Goal: Task Accomplishment & Management: Use online tool/utility

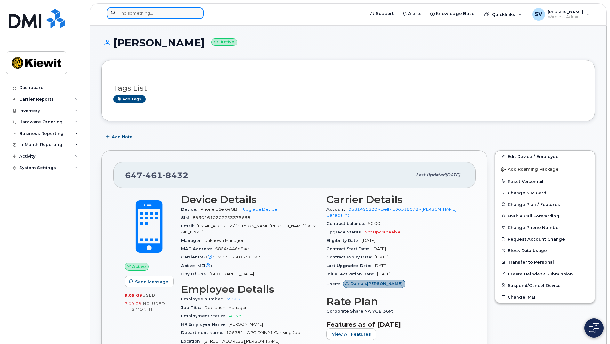
click at [174, 13] on input at bounding box center [155, 13] width 97 height 12
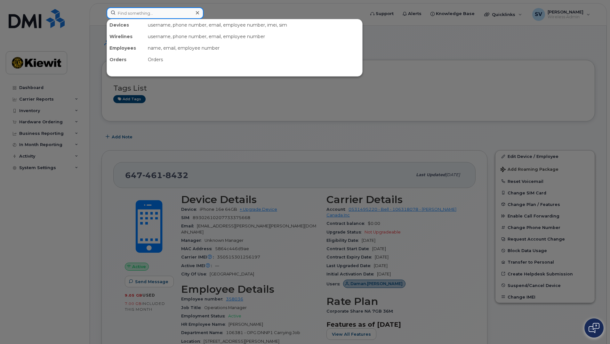
paste input "3435514013"
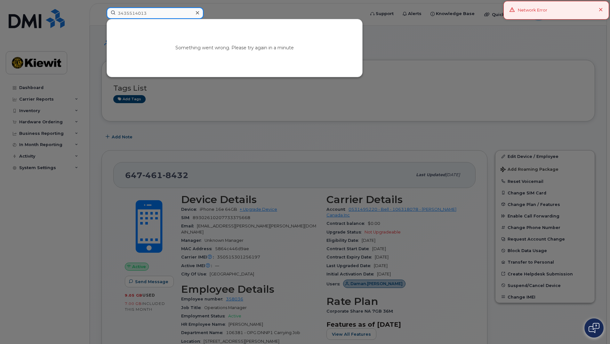
type input "3435514013"
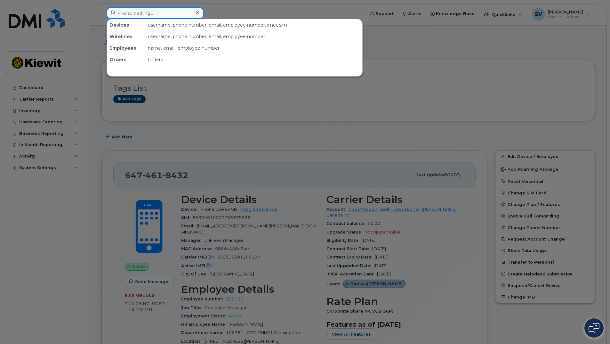
click at [169, 16] on input at bounding box center [155, 13] width 97 height 12
paste input "3435514013"
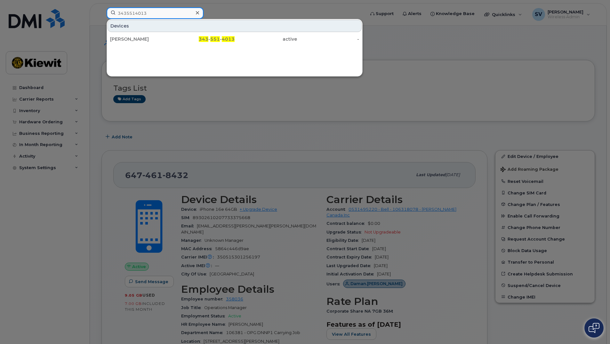
type input "3435514013"
click at [179, 45] on div "Ruddy Ndina 343 - 551 - 4013 active -" at bounding box center [234, 39] width 255 height 13
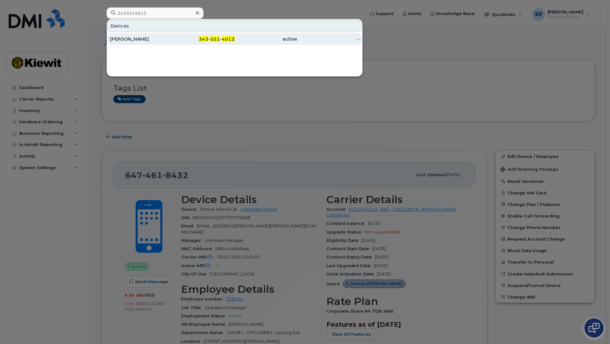
drag, startPoint x: 144, startPoint y: 39, endPoint x: 146, endPoint y: 42, distance: 3.5
click at [144, 39] on div "Ruddy Ndina" at bounding box center [141, 39] width 62 height 6
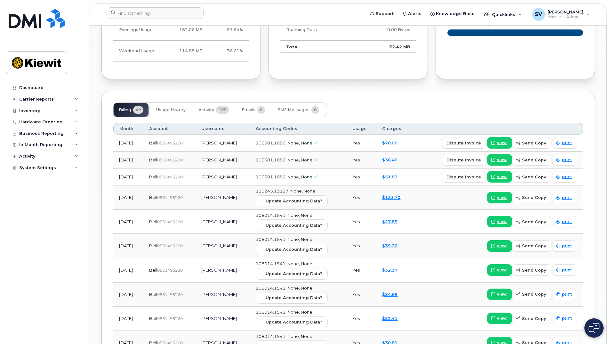
scroll to position [540, 0]
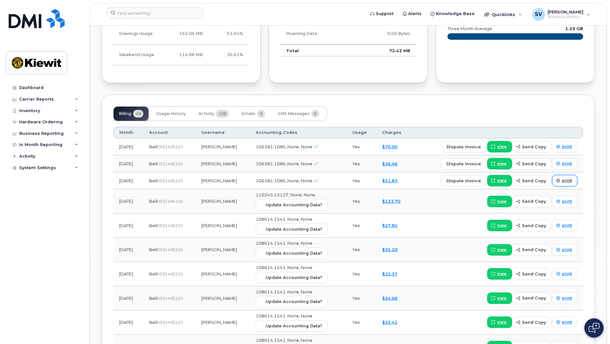
click at [564, 180] on span "print" at bounding box center [567, 181] width 10 height 6
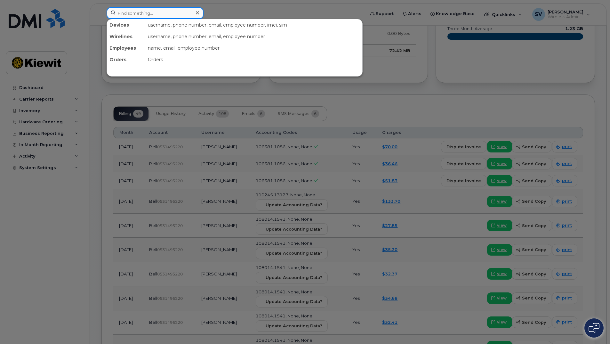
click at [141, 14] on input at bounding box center [155, 13] width 97 height 12
paste input "3435423205"
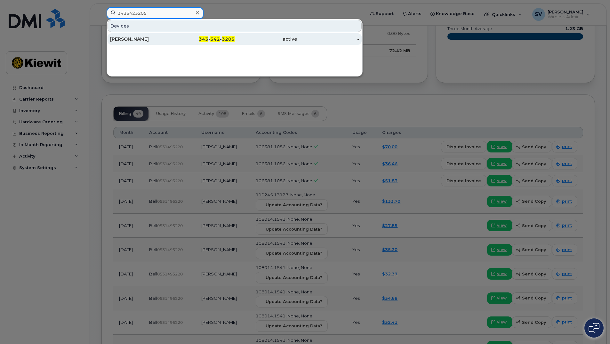
type input "3435423205"
click at [154, 39] on div "Rohan Sood" at bounding box center [141, 39] width 62 height 6
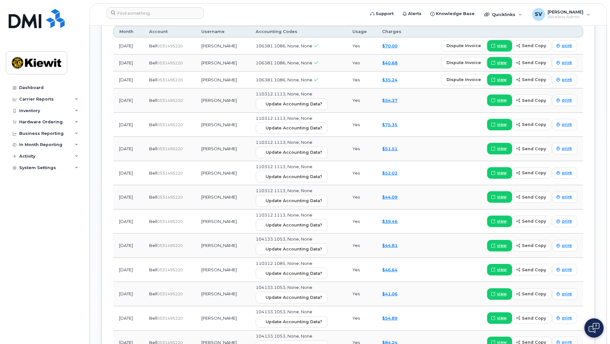
scroll to position [766, 0]
click at [569, 79] on span "print" at bounding box center [567, 80] width 10 height 6
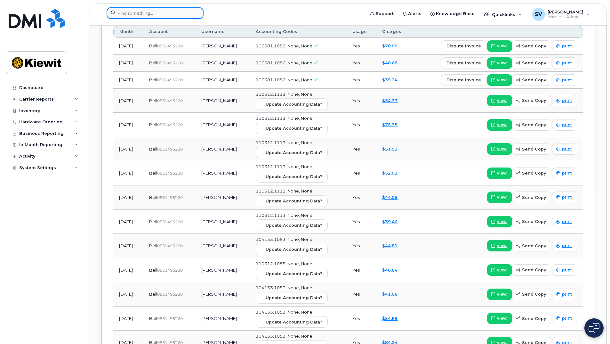
click at [158, 10] on input at bounding box center [155, 13] width 97 height 12
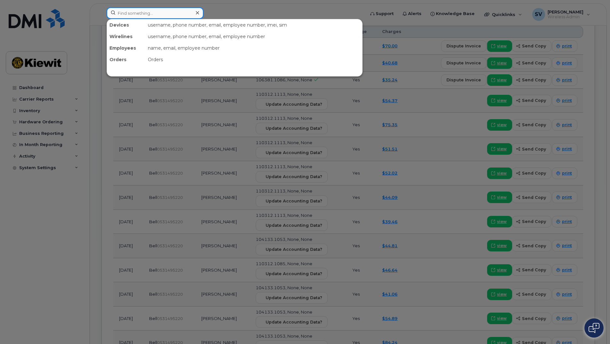
paste input "9054641524"
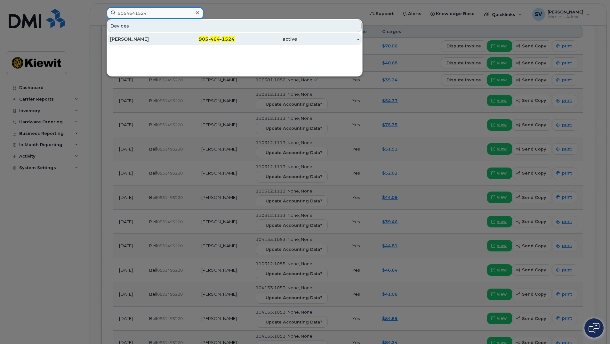
type input "9054641524"
click at [235, 43] on div "905 - 464 - 1524" at bounding box center [266, 39] width 62 height 12
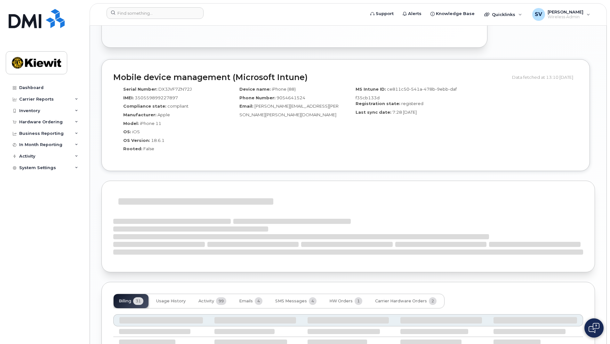
scroll to position [548, 0]
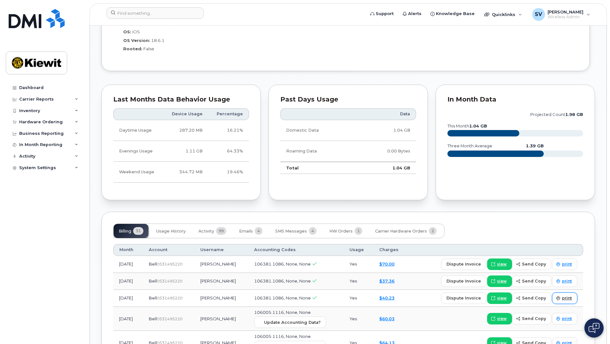
click at [567, 295] on span "print" at bounding box center [567, 298] width 10 height 6
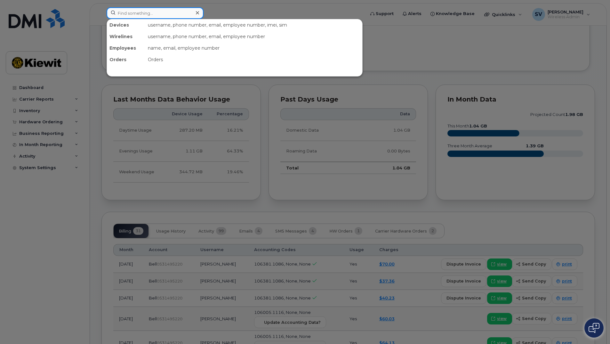
click at [163, 13] on input at bounding box center [155, 13] width 97 height 12
paste input "7783787340"
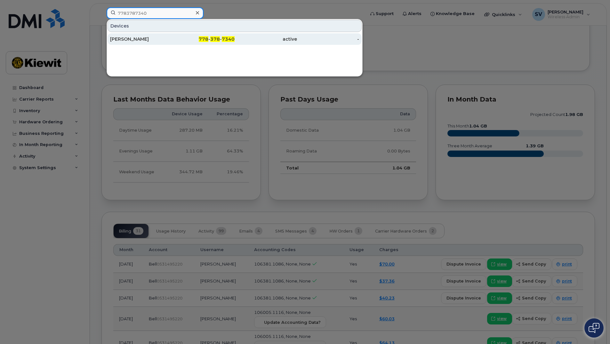
type input "7783787340"
click at [173, 43] on div "Caden Coglon" at bounding box center [204, 39] width 62 height 12
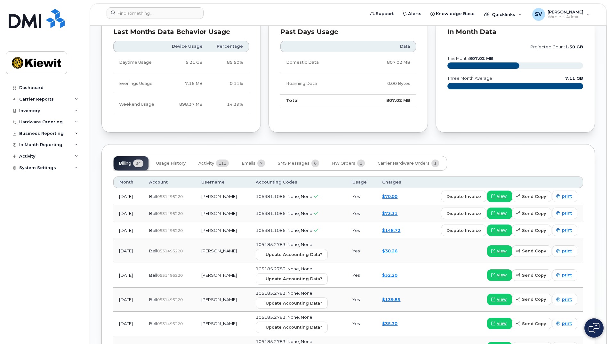
scroll to position [708, 0]
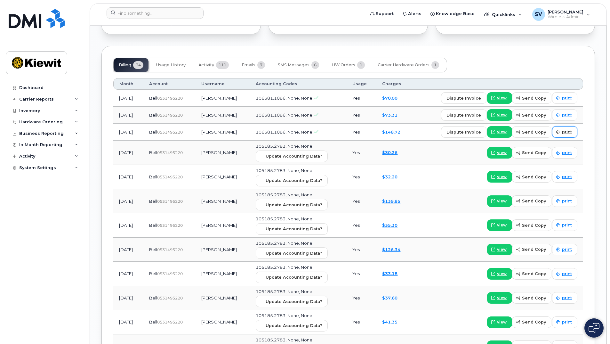
click at [565, 132] on span "print" at bounding box center [567, 132] width 10 height 6
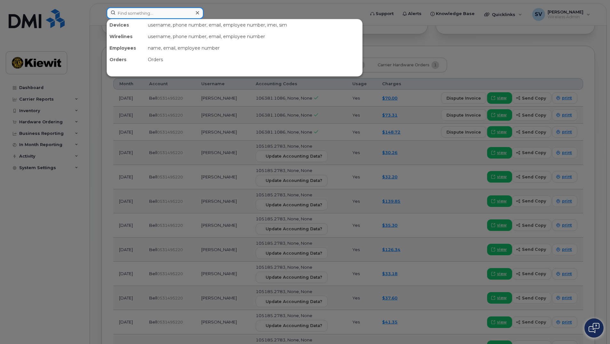
click at [128, 11] on input at bounding box center [155, 13] width 97 height 12
paste input "4033701782"
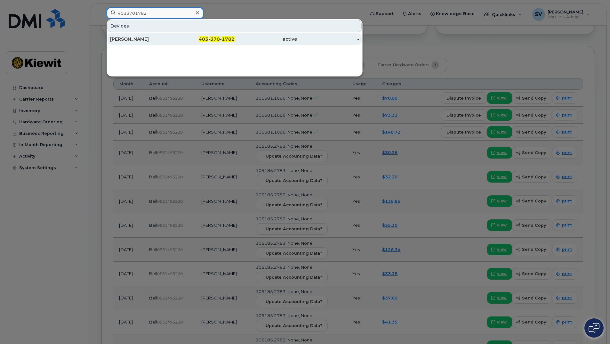
type input "4033701782"
click at [148, 42] on div "Philip Baskerville" at bounding box center [141, 39] width 62 height 6
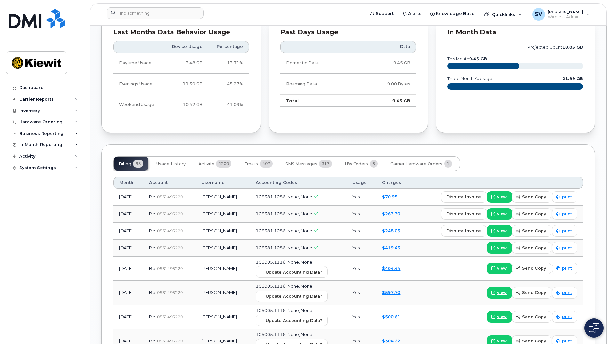
scroll to position [672, 0]
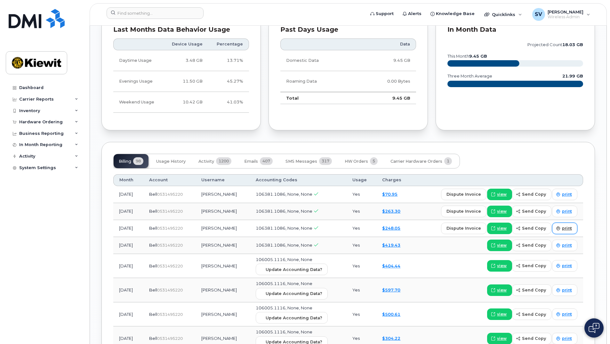
click at [567, 225] on span "print" at bounding box center [567, 228] width 10 height 6
click at [157, 15] on input at bounding box center [155, 13] width 97 height 12
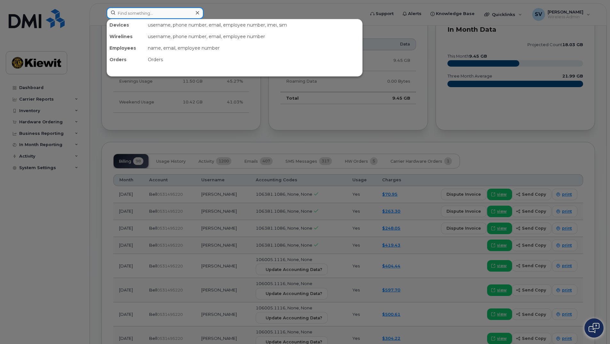
paste input "2897957699"
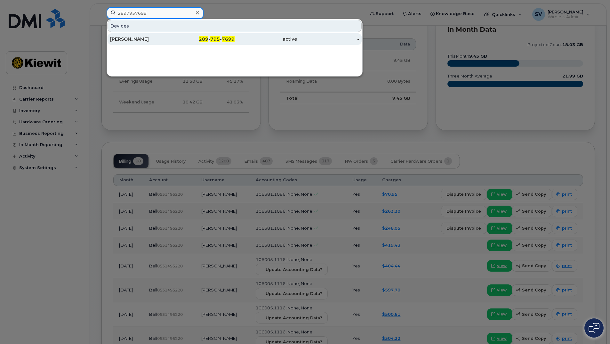
type input "2897957699"
click at [191, 40] on div "289 - 795 - 7699" at bounding box center [204, 39] width 62 height 6
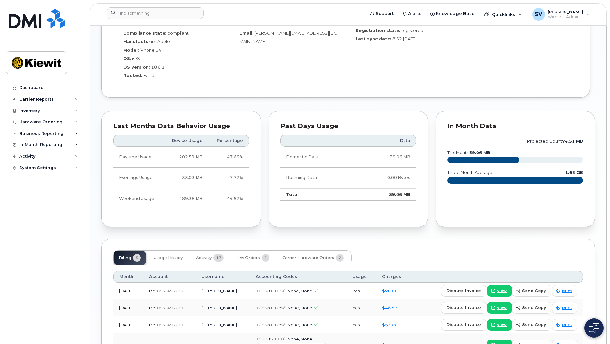
scroll to position [536, 0]
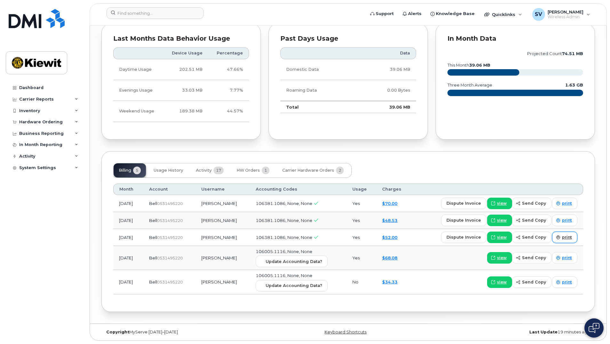
click at [565, 237] on span "print" at bounding box center [567, 237] width 10 height 6
click at [118, 13] on input at bounding box center [155, 13] width 97 height 12
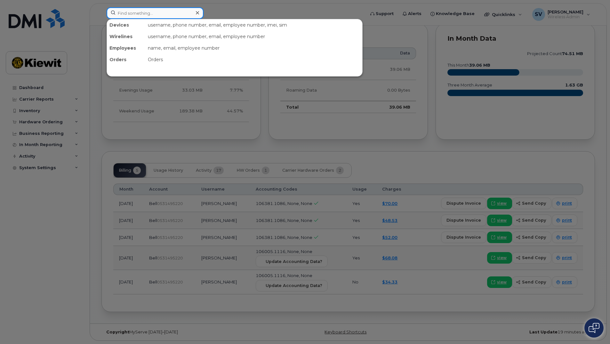
paste input "7056629155"
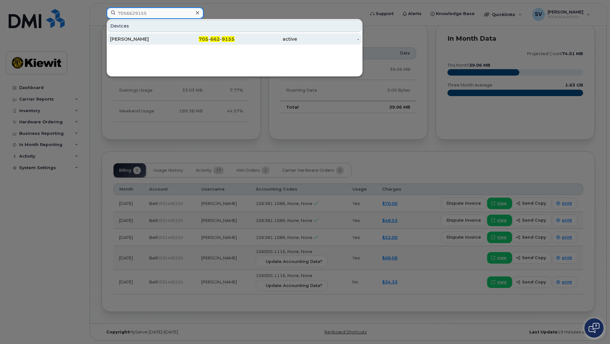
type input "7056629155"
click at [187, 40] on div "705 - 662 - 9155" at bounding box center [204, 39] width 62 height 6
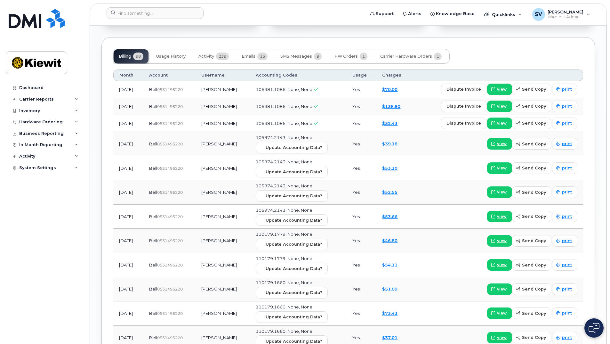
scroll to position [731, 0]
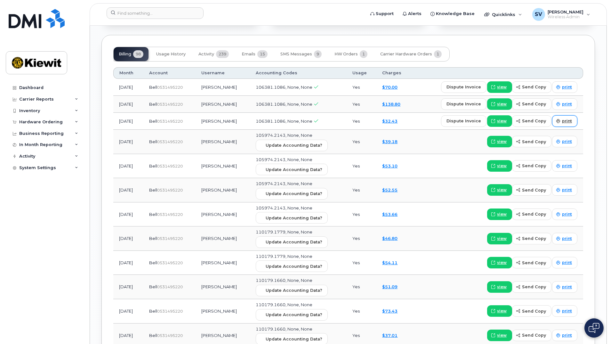
click at [564, 118] on span "print" at bounding box center [567, 121] width 10 height 6
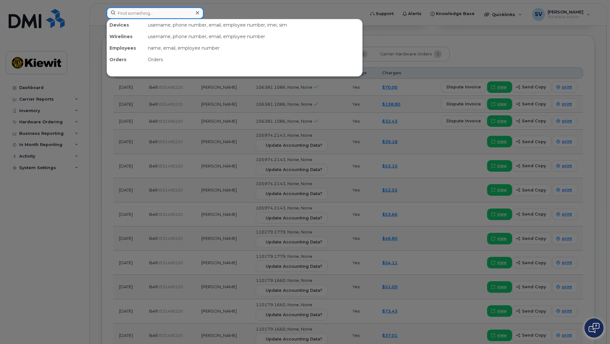
click at [136, 13] on input at bounding box center [155, 13] width 97 height 12
paste input "2896715663"
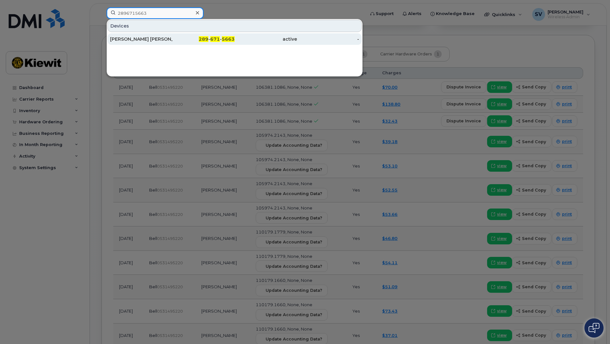
type input "2896715663"
click at [152, 41] on div "Sheikh Mohammad Fahad Rashidy" at bounding box center [141, 39] width 62 height 6
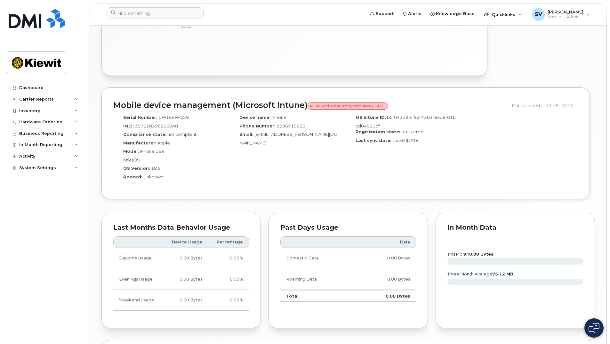
scroll to position [512, 0]
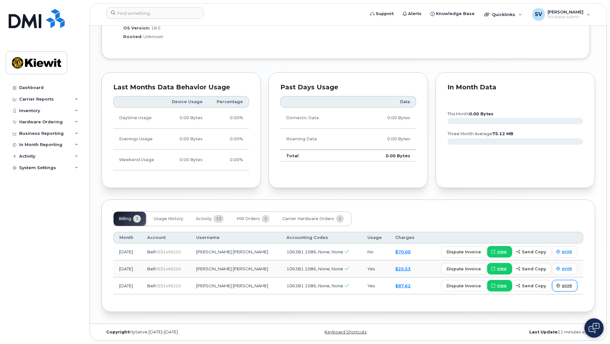
click at [568, 284] on span "print" at bounding box center [567, 286] width 10 height 6
click at [151, 11] on input at bounding box center [155, 13] width 97 height 12
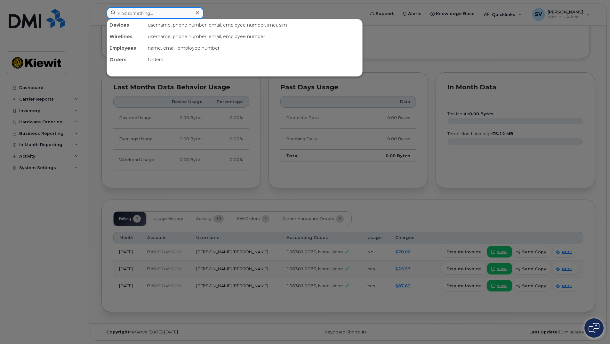
paste input "5195032175"
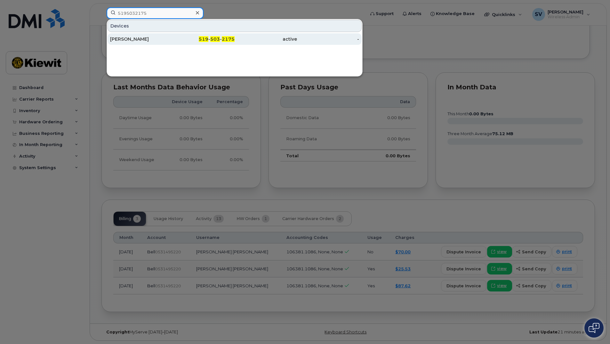
type input "5195032175"
click at [189, 37] on div "519 - 503 - 2175" at bounding box center [204, 39] width 62 height 6
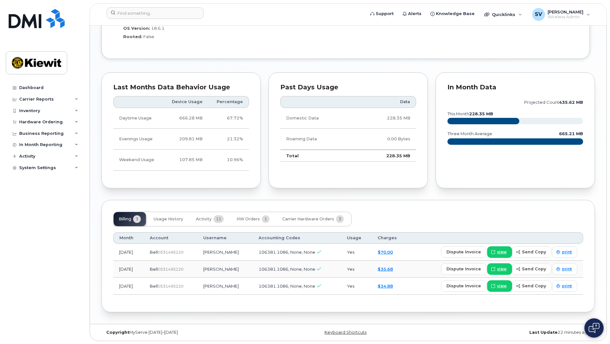
scroll to position [487, 0]
click at [563, 285] on span "print" at bounding box center [567, 286] width 10 height 6
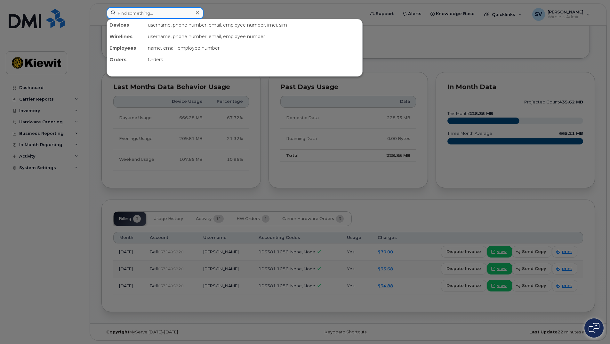
click at [160, 13] on input at bounding box center [155, 13] width 97 height 12
paste input "3435763025"
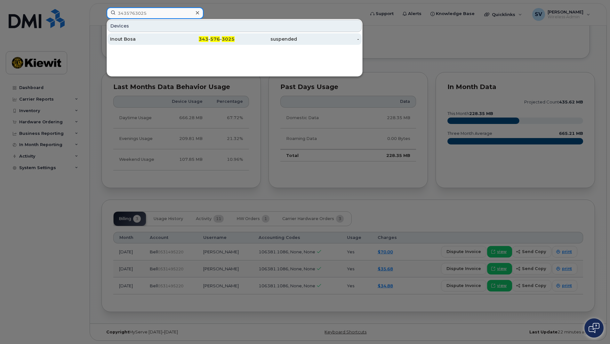
type input "3435763025"
click at [173, 44] on div "Inout Bosa" at bounding box center [204, 39] width 62 height 12
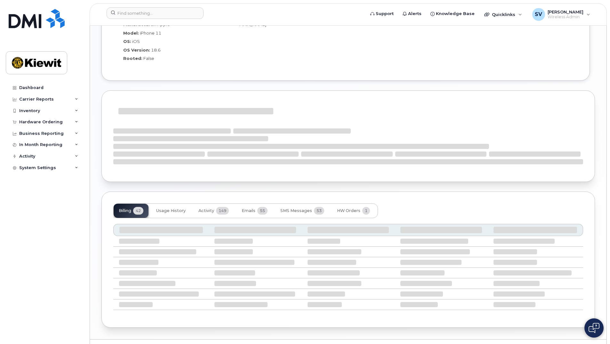
scroll to position [557, 0]
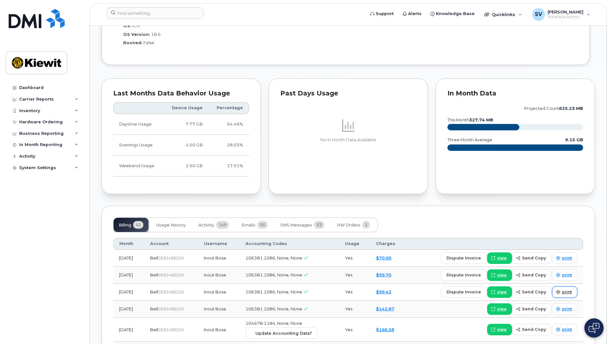
click at [566, 293] on span "print" at bounding box center [567, 292] width 10 height 6
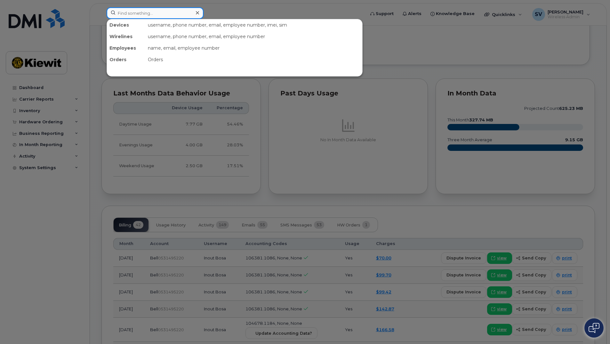
click at [142, 13] on input at bounding box center [155, 13] width 97 height 12
paste input "2893560263"
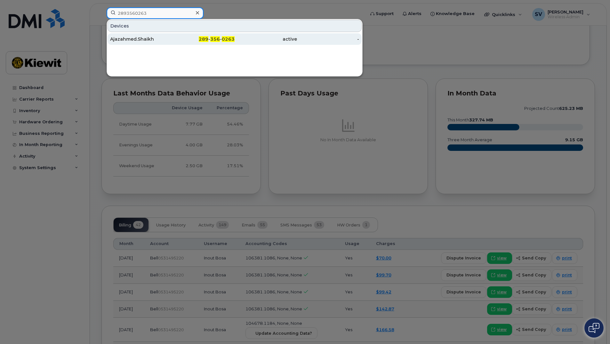
type input "2893560263"
click at [173, 43] on div "Ajazahmed.Shaikh" at bounding box center [204, 39] width 62 height 12
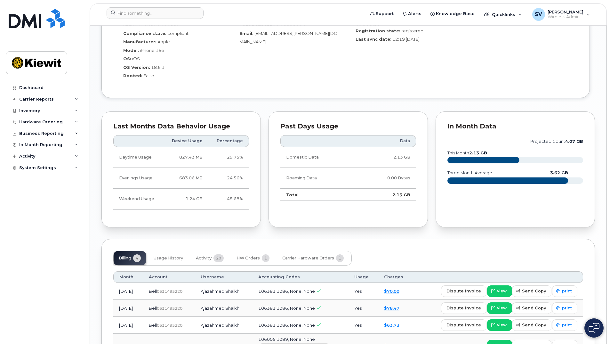
scroll to position [511, 0]
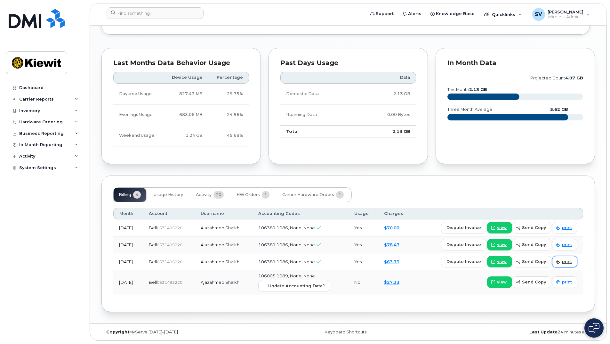
click at [569, 259] on span "print" at bounding box center [567, 262] width 10 height 6
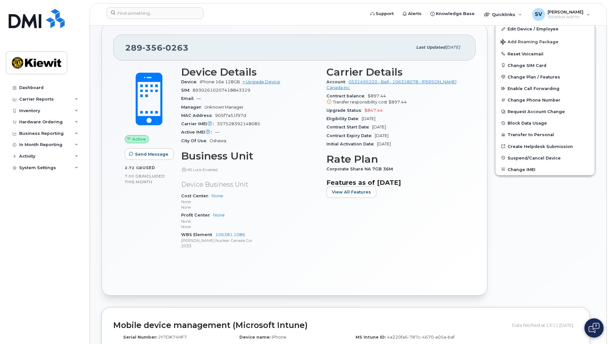
scroll to position [0, 0]
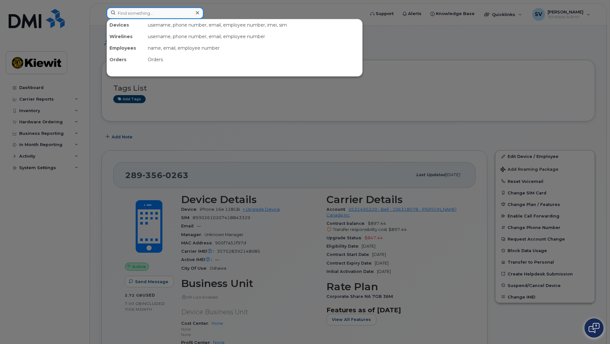
click at [145, 17] on input at bounding box center [155, 13] width 97 height 12
paste input "2892596939"
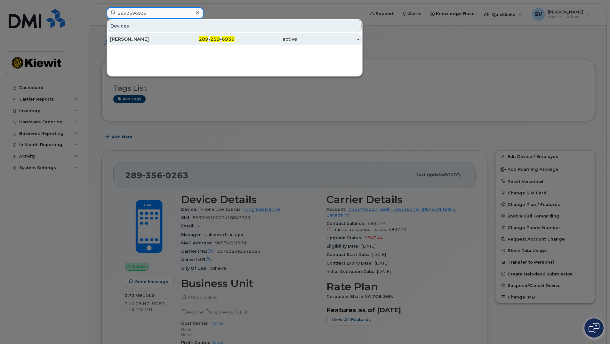
type input "2892596939"
click at [157, 41] on div "Rahanoma Abedin" at bounding box center [141, 39] width 62 height 6
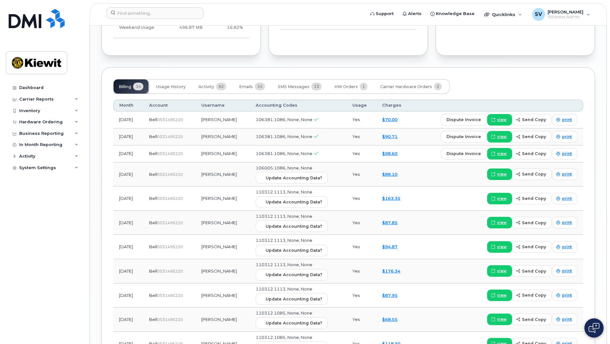
scroll to position [704, 0]
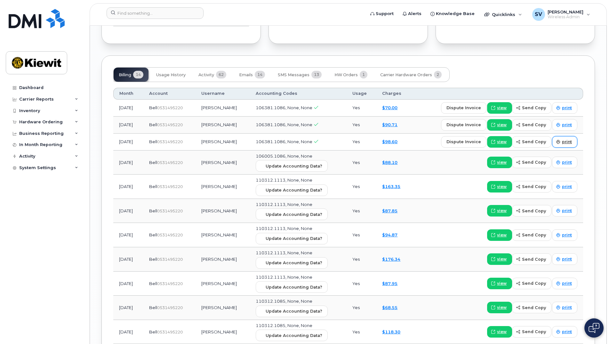
click at [566, 139] on span "print" at bounding box center [567, 142] width 10 height 6
click at [147, 13] on input at bounding box center [155, 13] width 97 height 12
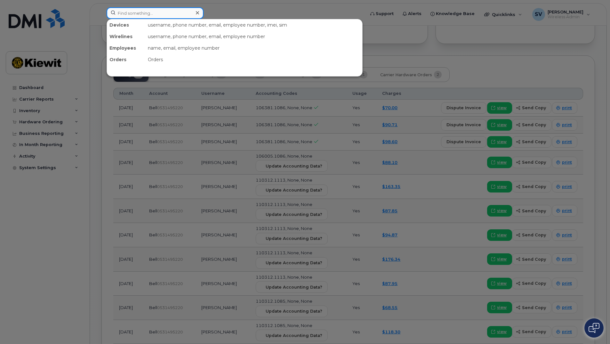
paste input "6477466155"
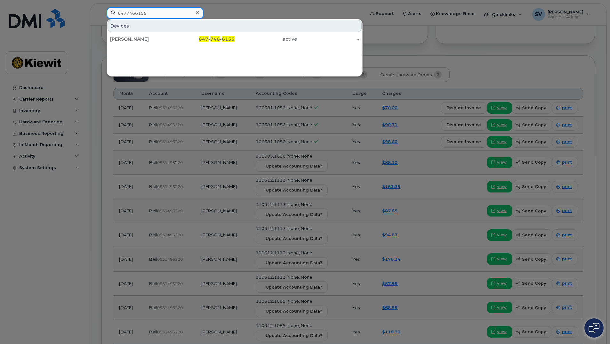
type input "6477466155"
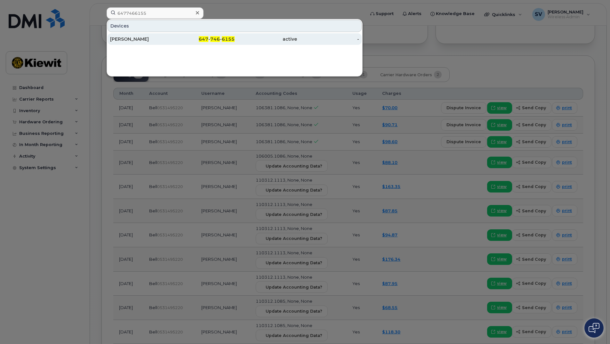
click at [173, 44] on div "[PERSON_NAME]" at bounding box center [204, 39] width 62 height 12
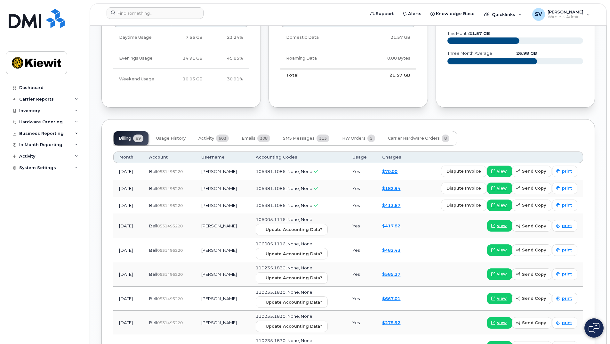
scroll to position [672, 0]
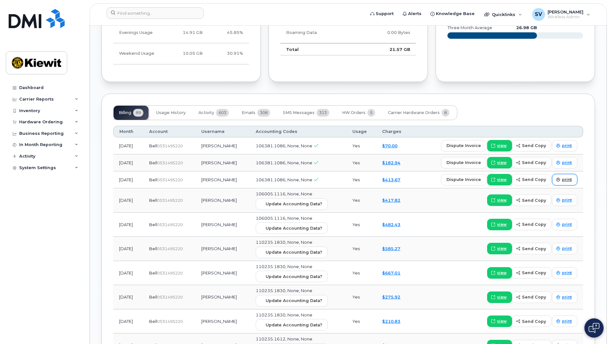
click at [567, 177] on span "print" at bounding box center [567, 180] width 10 height 6
click at [145, 15] on input at bounding box center [155, 13] width 97 height 12
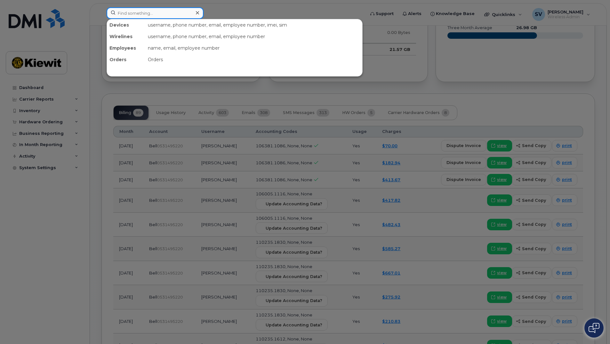
paste input "4374489172"
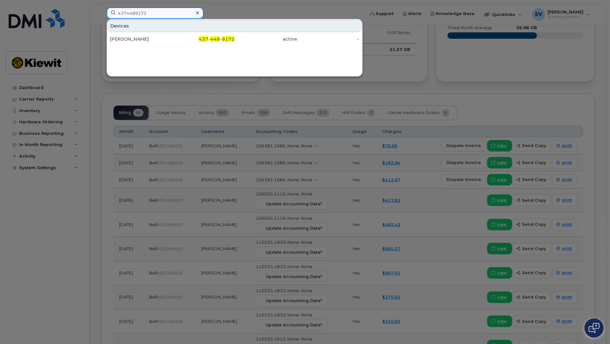
type input "4374489172"
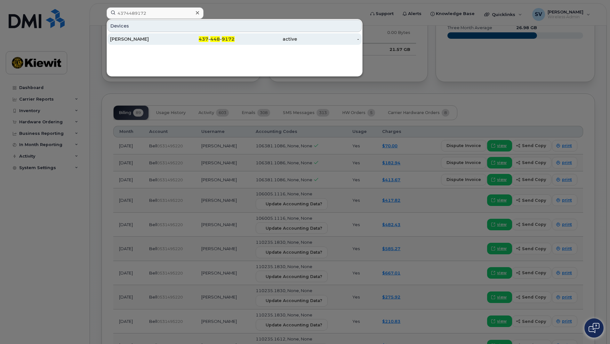
click at [141, 42] on div "[PERSON_NAME]" at bounding box center [141, 39] width 62 height 6
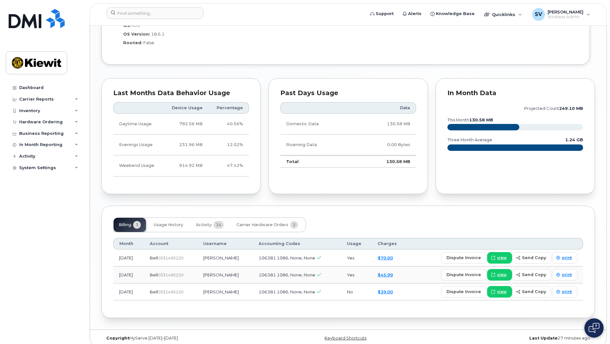
scroll to position [560, 0]
click at [569, 288] on span "print" at bounding box center [567, 291] width 10 height 6
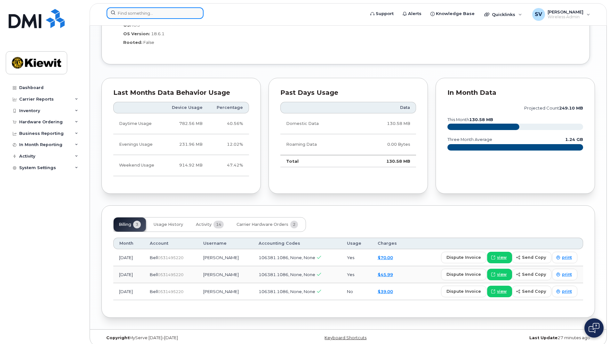
click at [145, 13] on input at bounding box center [155, 13] width 97 height 12
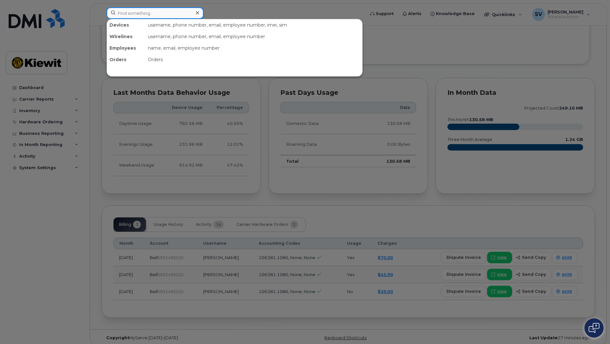
paste input "531495220"
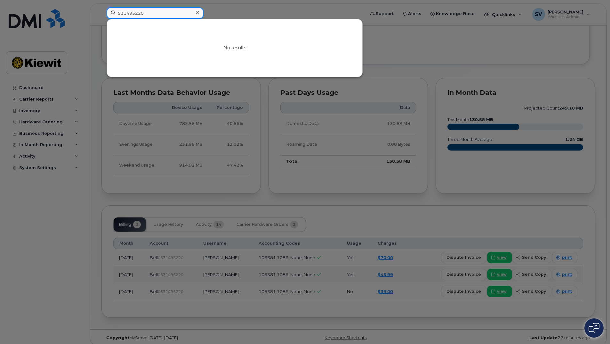
type input "531495220"
